Goal: Information Seeking & Learning: Learn about a topic

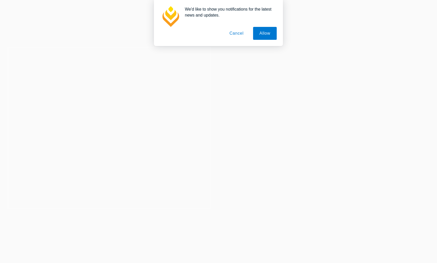
click at [237, 35] on button "Cancel" at bounding box center [236, 33] width 27 height 13
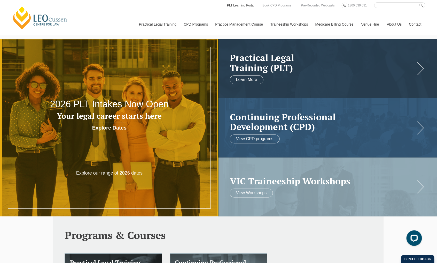
drag, startPoint x: 248, startPoint y: 137, endPoint x: 239, endPoint y: 6, distance: 131.2
click at [239, 6] on link "PLT Learning Portal" at bounding box center [241, 6] width 28 height 6
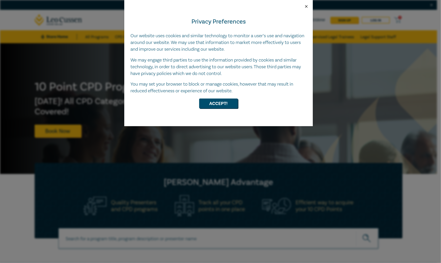
click at [305, 5] on button "Close" at bounding box center [306, 6] width 5 height 5
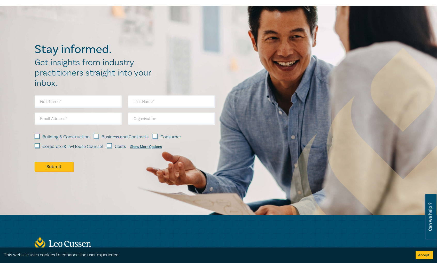
scroll to position [433, 0]
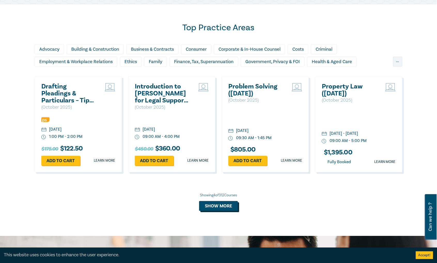
click at [222, 205] on button "Show more" at bounding box center [218, 206] width 39 height 10
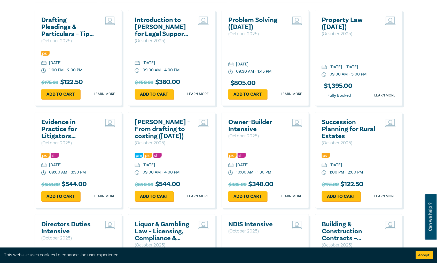
scroll to position [522, 0]
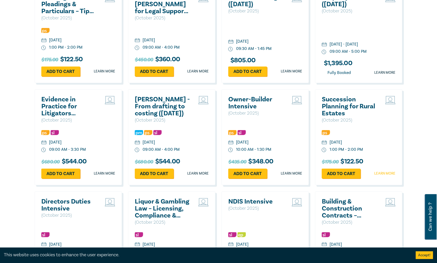
click at [382, 172] on link "Learn more" at bounding box center [385, 173] width 21 height 5
